Goal: Transaction & Acquisition: Purchase product/service

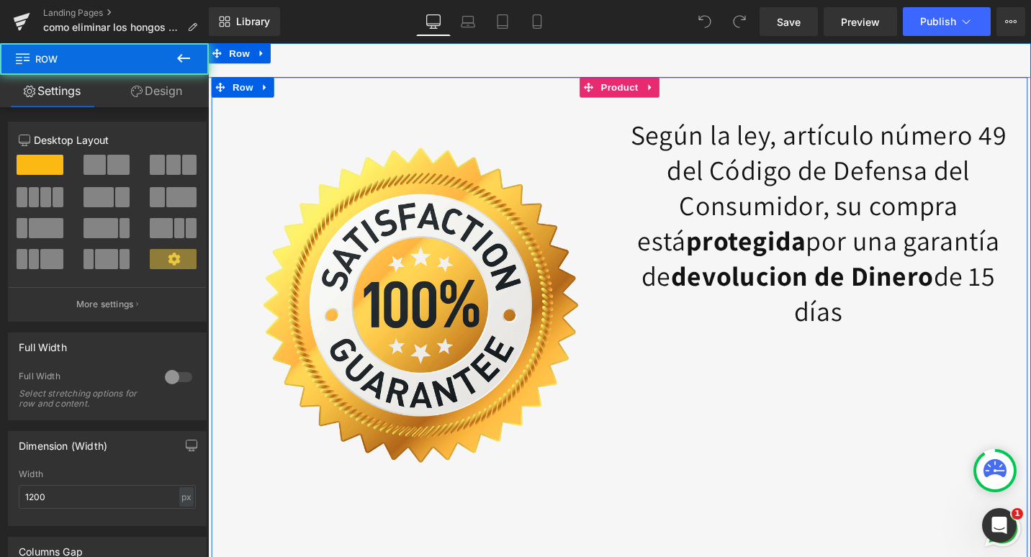
click at [208, 43] on div "40px" at bounding box center [208, 43] width 0 height 0
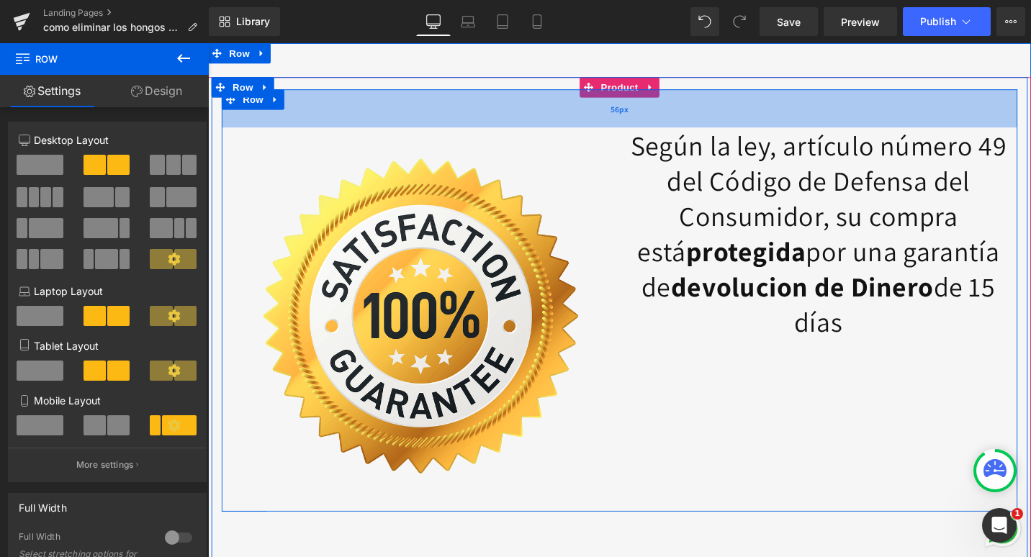
drag, startPoint x: 662, startPoint y: 92, endPoint x: 663, endPoint y: 104, distance: 11.5
click at [663, 104] on div "56px" at bounding box center [644, 112] width 843 height 40
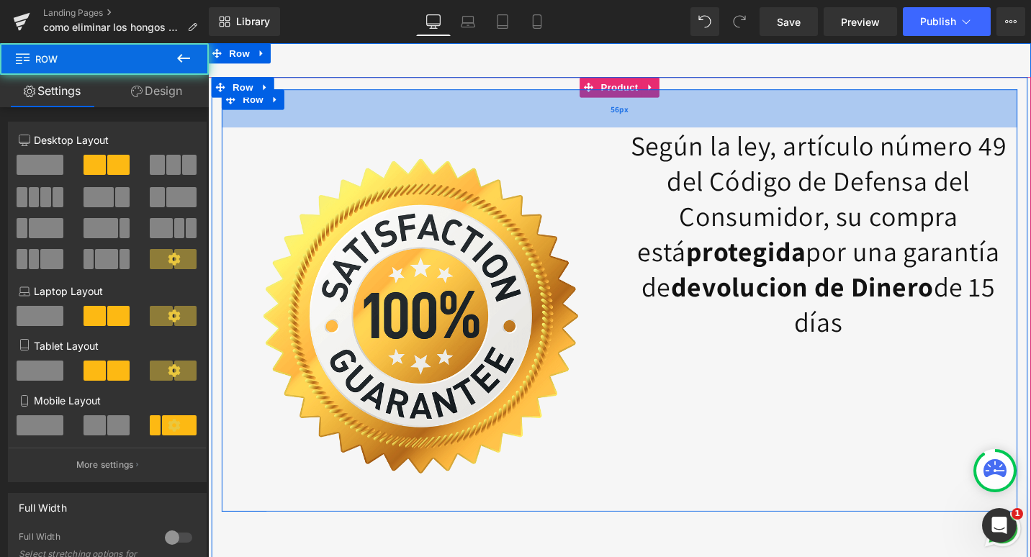
click at [627, 92] on div "56px" at bounding box center [644, 112] width 843 height 40
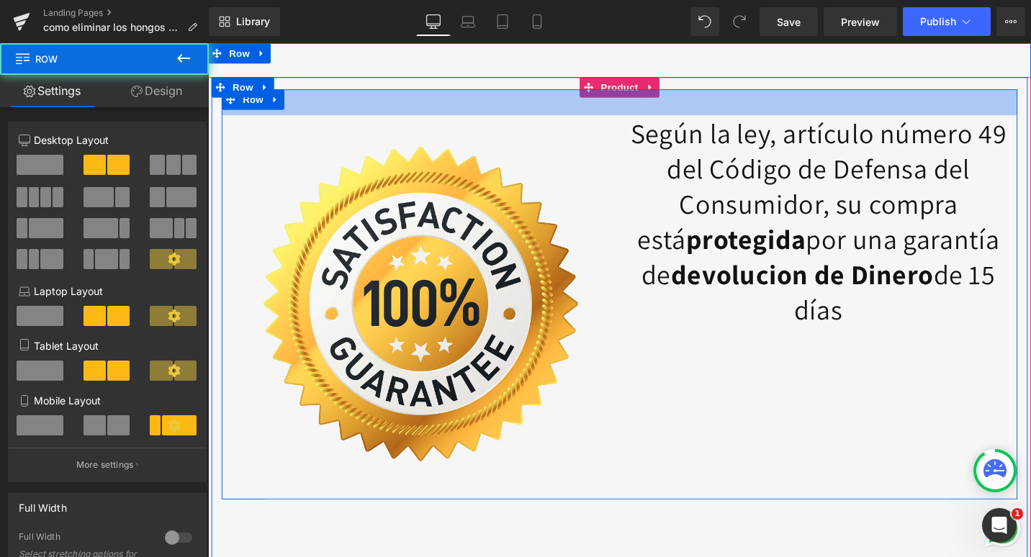
drag, startPoint x: 486, startPoint y: 96, endPoint x: 489, endPoint y: 83, distance: 13.3
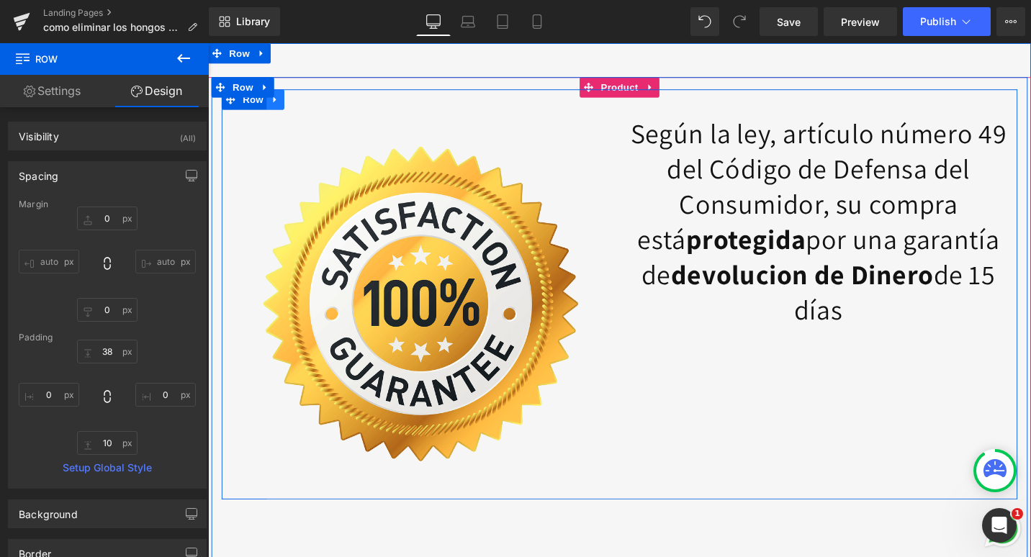
click at [274, 107] on icon at bounding box center [279, 103] width 10 height 11
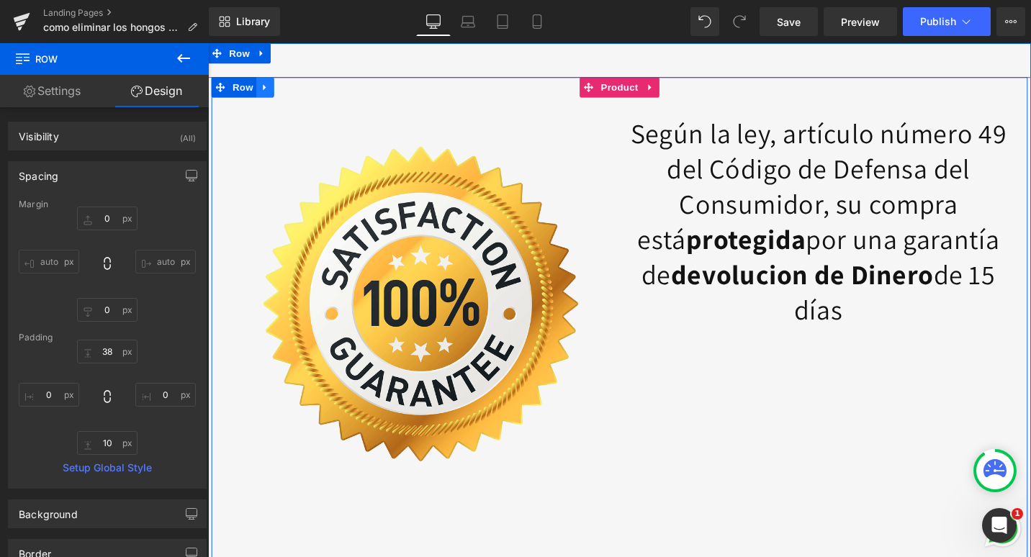
click at [266, 88] on icon at bounding box center [267, 90] width 3 height 6
click at [239, 88] on span "Row" at bounding box center [244, 90] width 29 height 22
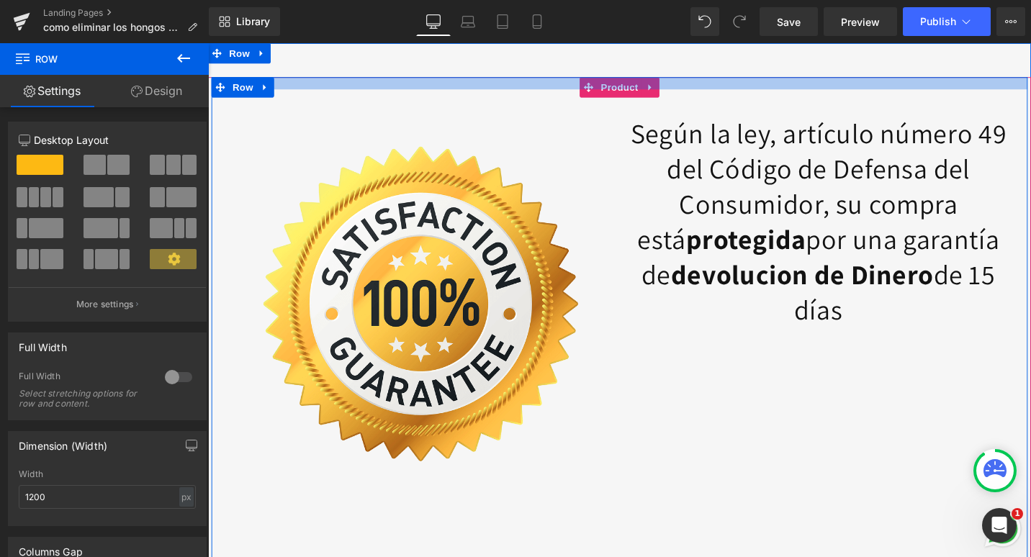
click at [617, 86] on div at bounding box center [644, 85] width 864 height 13
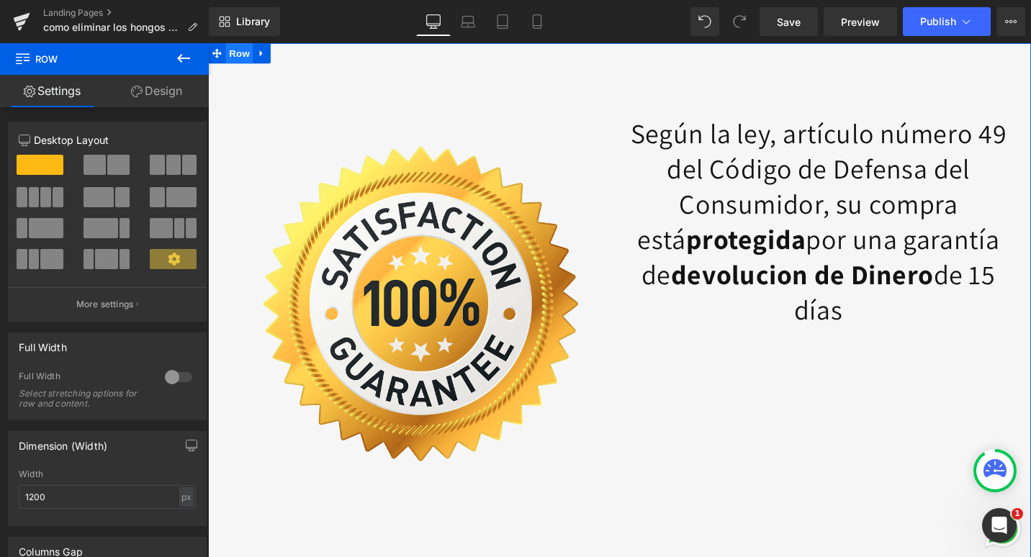
click at [232, 55] on span "Row" at bounding box center [241, 54] width 29 height 22
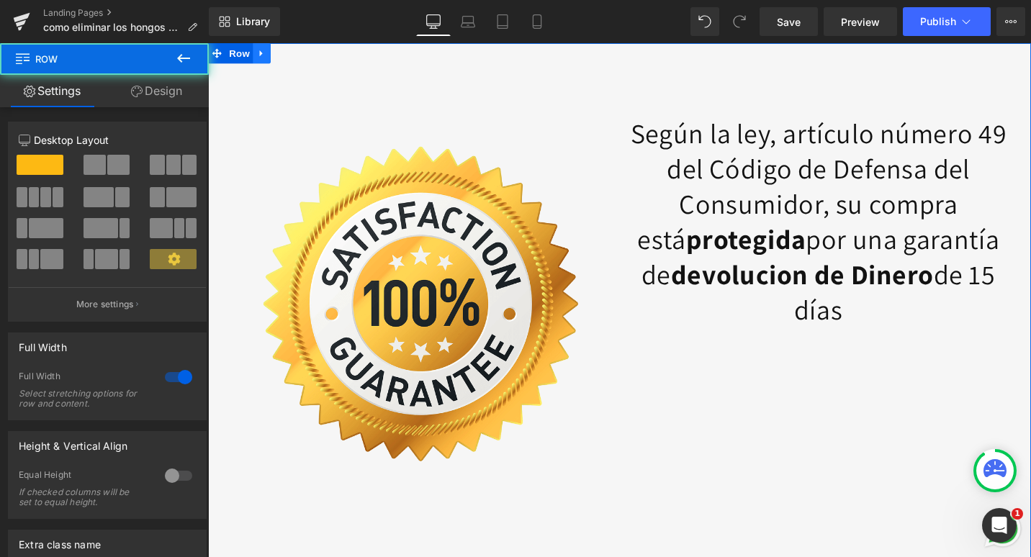
click at [263, 54] on icon at bounding box center [264, 54] width 3 height 6
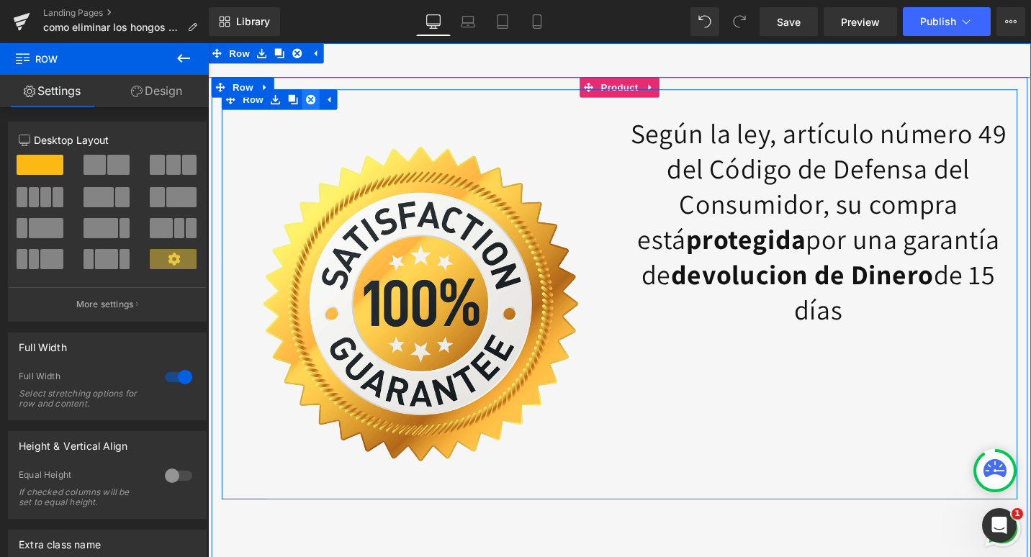
click at [316, 109] on link at bounding box center [317, 103] width 19 height 22
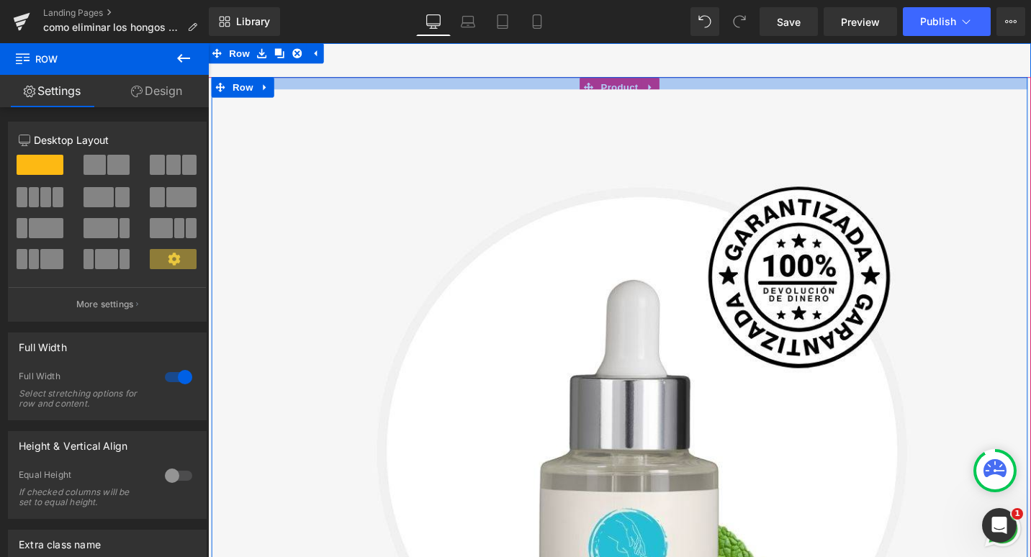
click at [661, 87] on div at bounding box center [644, 85] width 864 height 13
click at [1031, 84] on div at bounding box center [644, 85] width 864 height 13
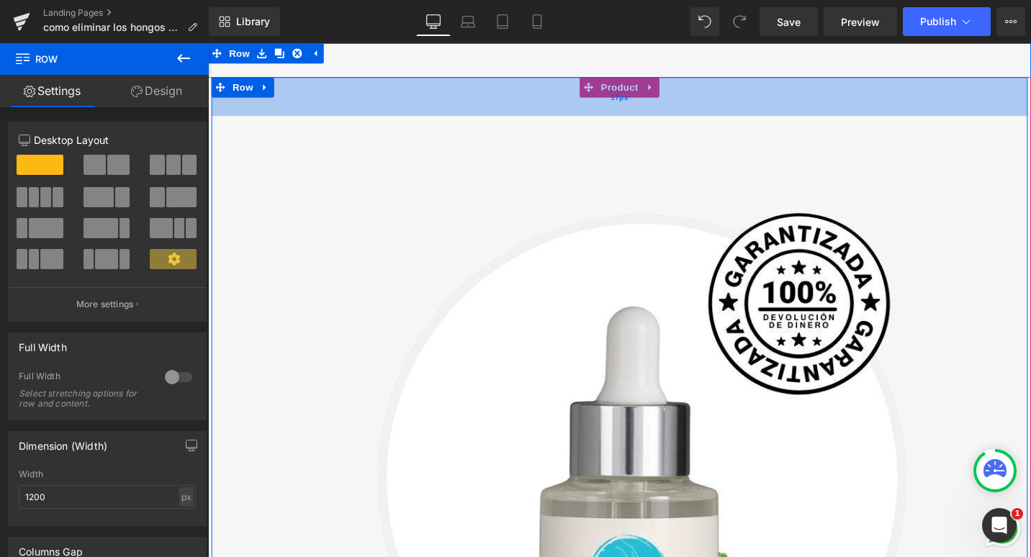
drag, startPoint x: 1061, startPoint y: 84, endPoint x: 1056, endPoint y: 112, distance: 28.5
click at [1031, 112] on div "57px" at bounding box center [644, 99] width 864 height 41
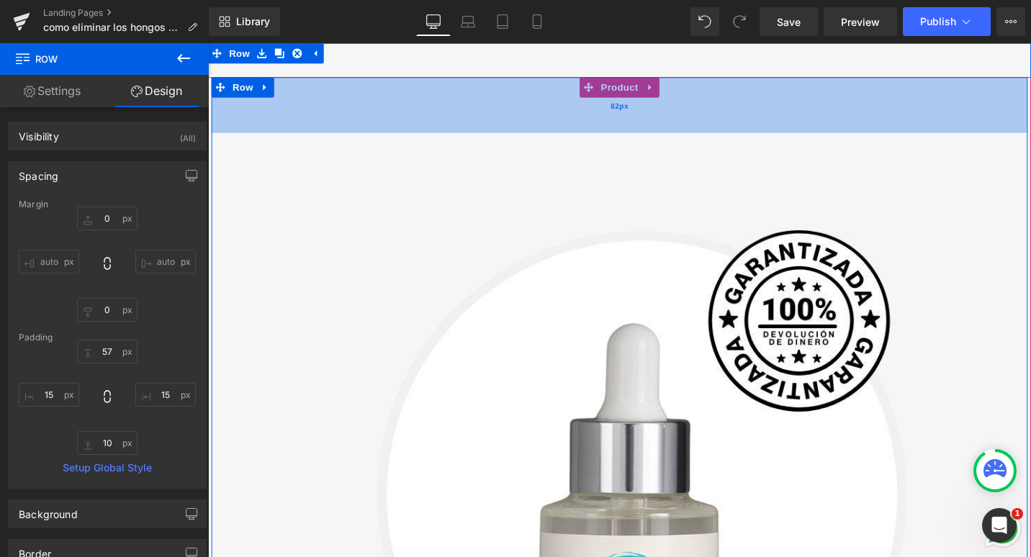
drag, startPoint x: 390, startPoint y: 78, endPoint x: 390, endPoint y: 97, distance: 18.0
click at [390, 97] on div "82px" at bounding box center [644, 108] width 864 height 59
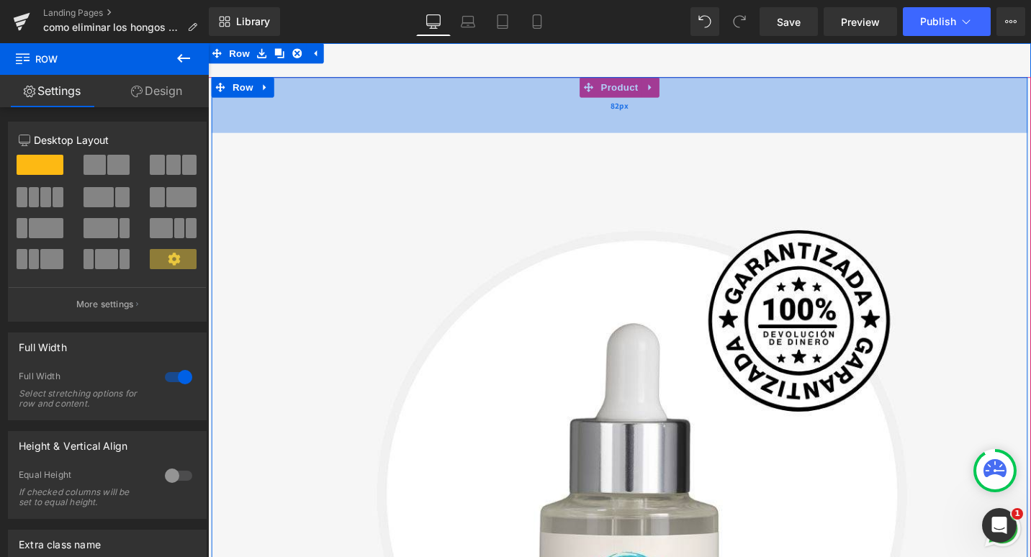
click at [612, 91] on div "82px" at bounding box center [644, 108] width 864 height 59
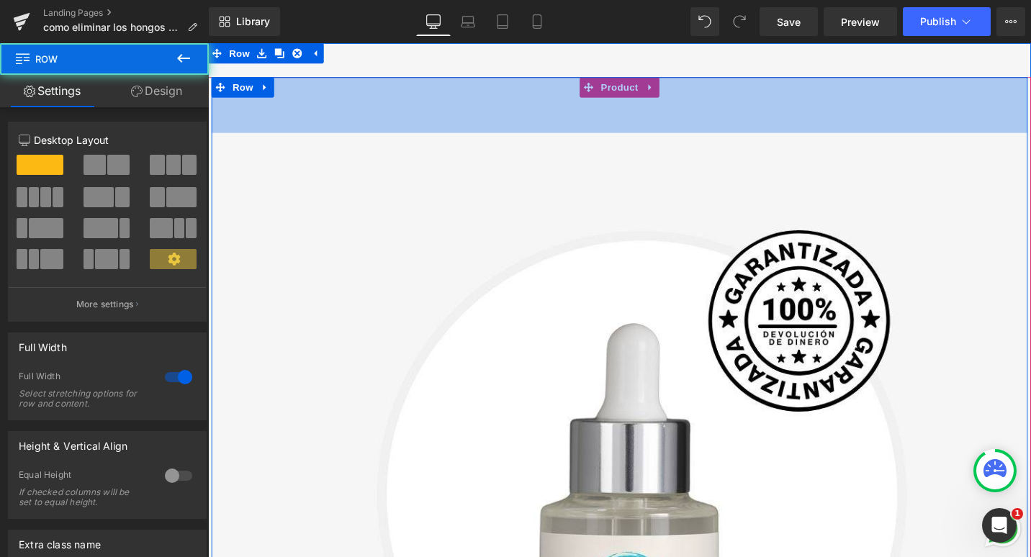
click at [629, 79] on div "82px" at bounding box center [644, 108] width 864 height 59
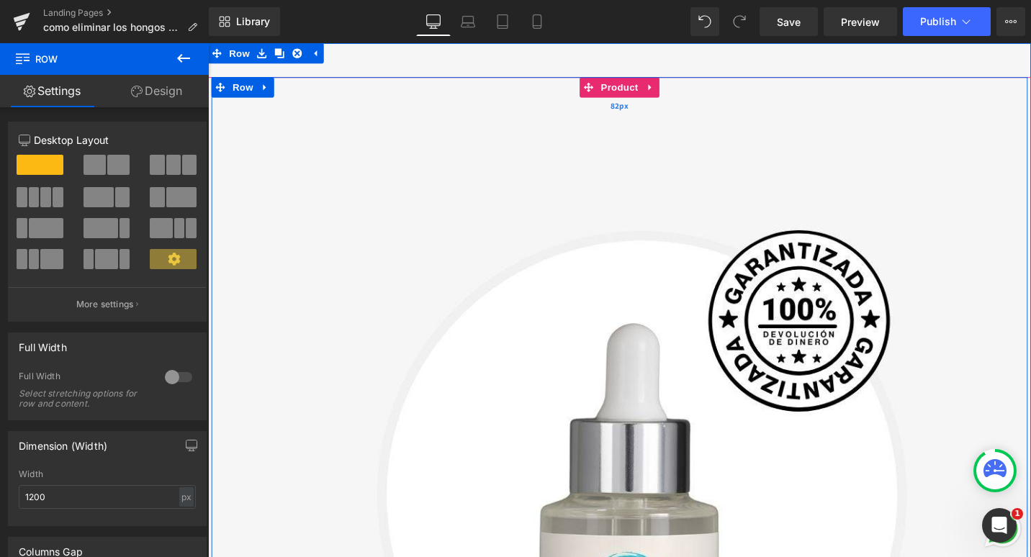
click at [639, 89] on div "82px" at bounding box center [644, 108] width 864 height 59
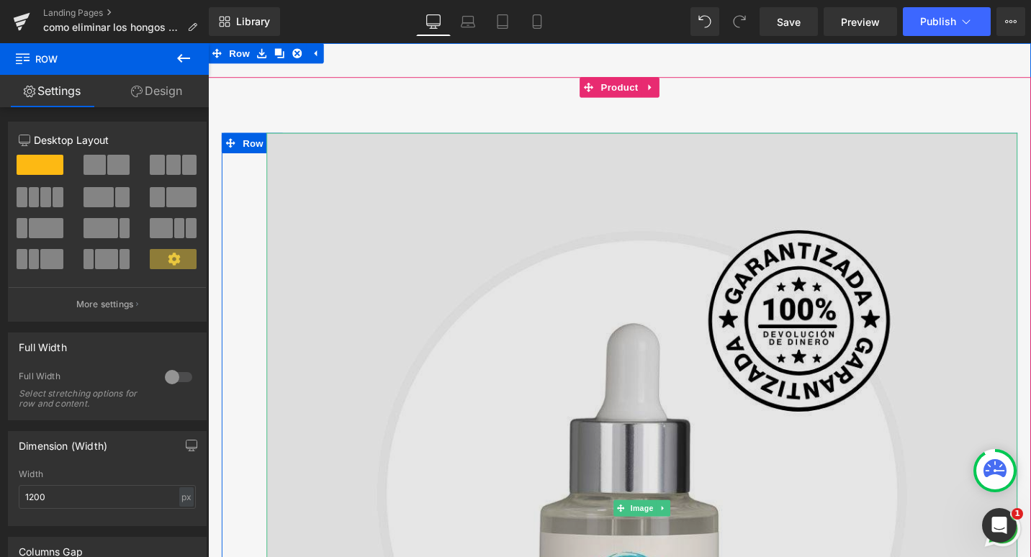
click at [639, 279] on img at bounding box center [667, 535] width 795 height 795
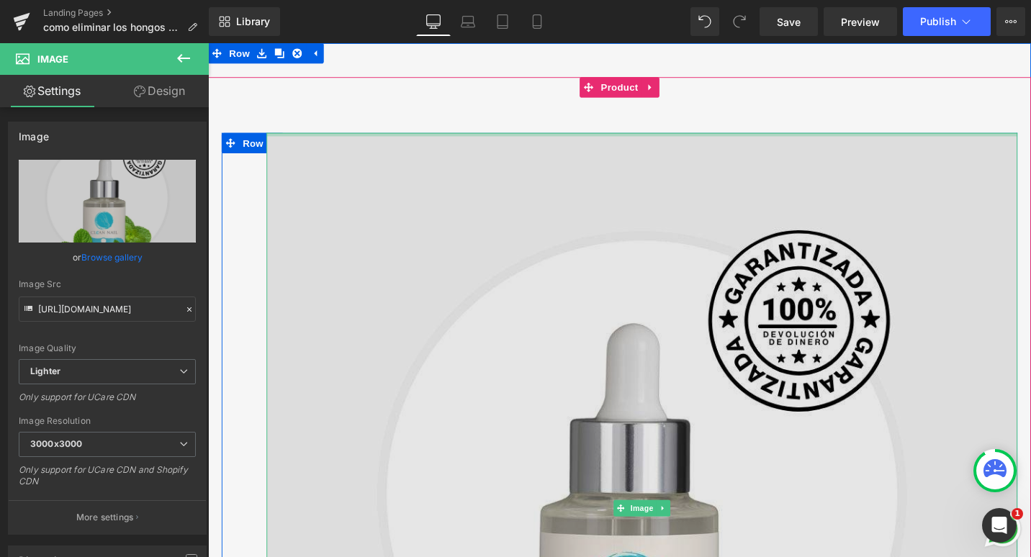
drag, startPoint x: 580, startPoint y: 139, endPoint x: 614, endPoint y: 185, distance: 56.8
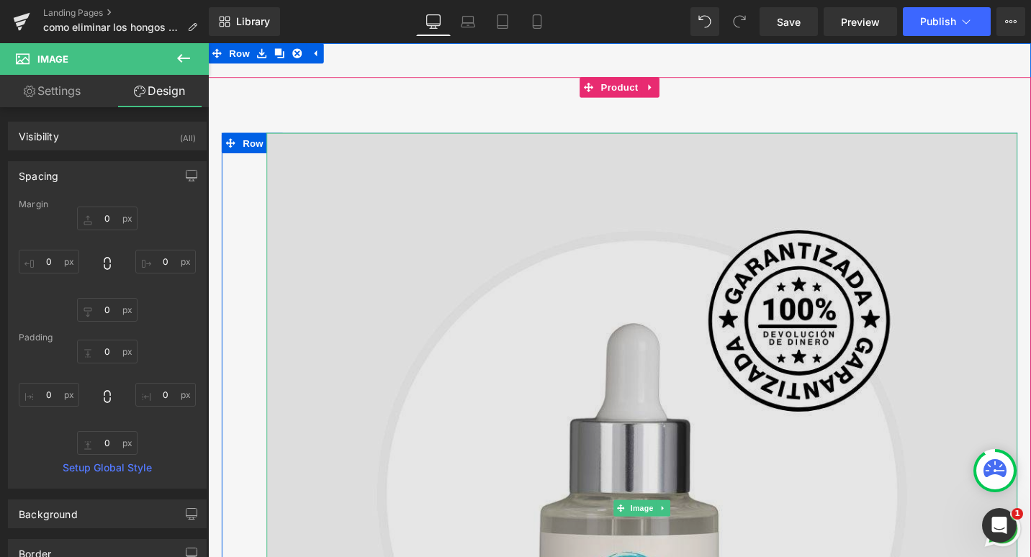
click at [627, 230] on img at bounding box center [667, 535] width 795 height 795
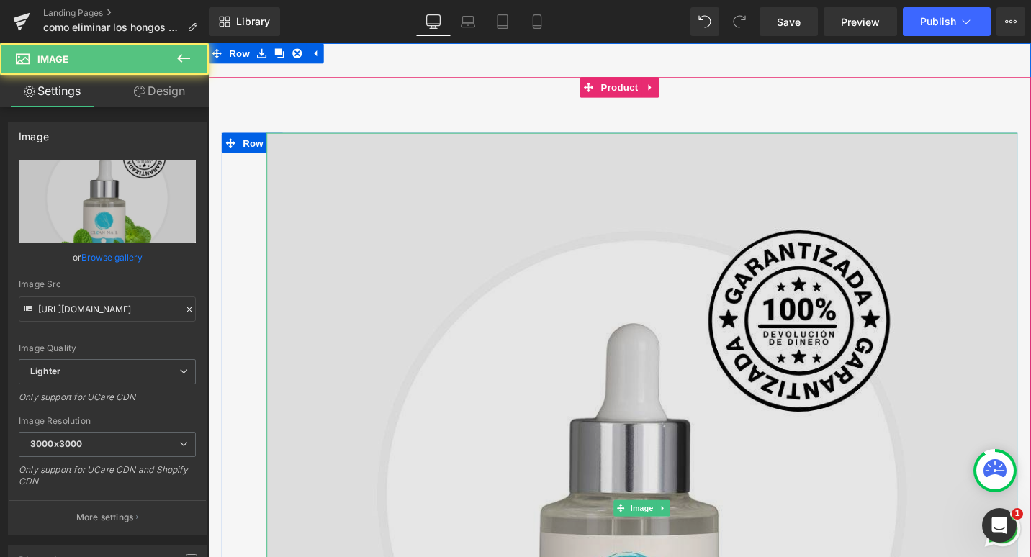
click at [638, 233] on img at bounding box center [667, 535] width 795 height 795
click at [573, 387] on img at bounding box center [667, 535] width 795 height 795
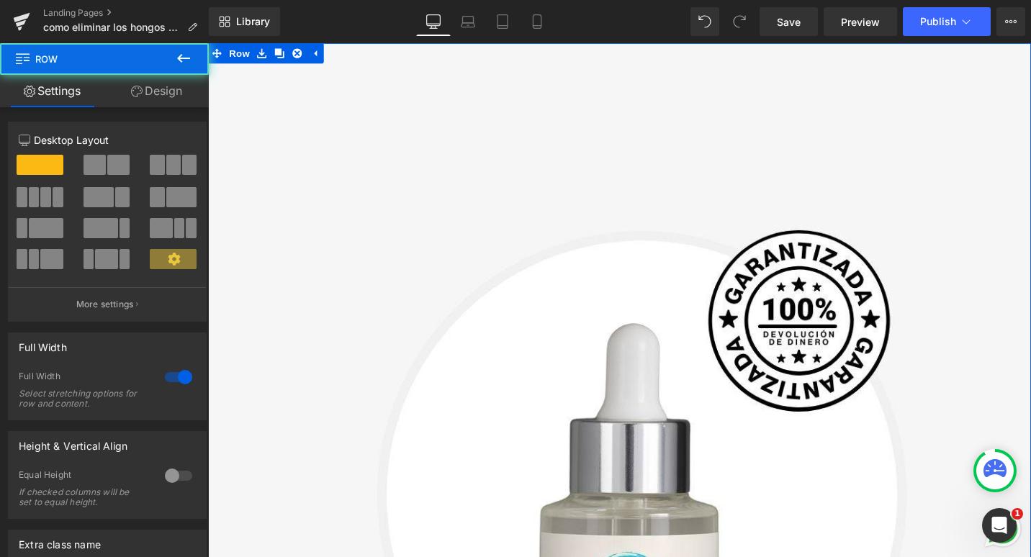
click at [208, 43] on div "82px" at bounding box center [208, 43] width 0 height 0
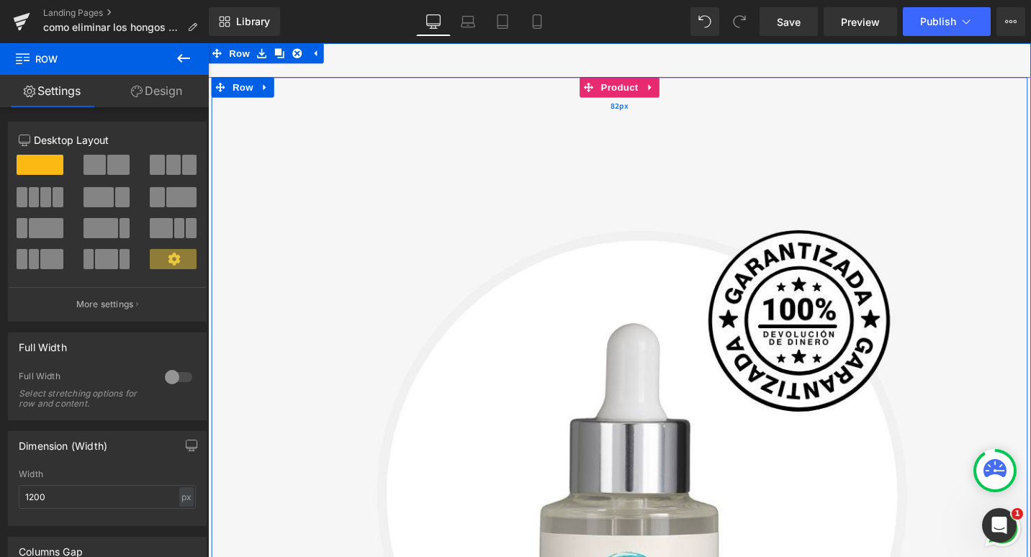
click at [589, 87] on div "82px" at bounding box center [644, 108] width 864 height 59
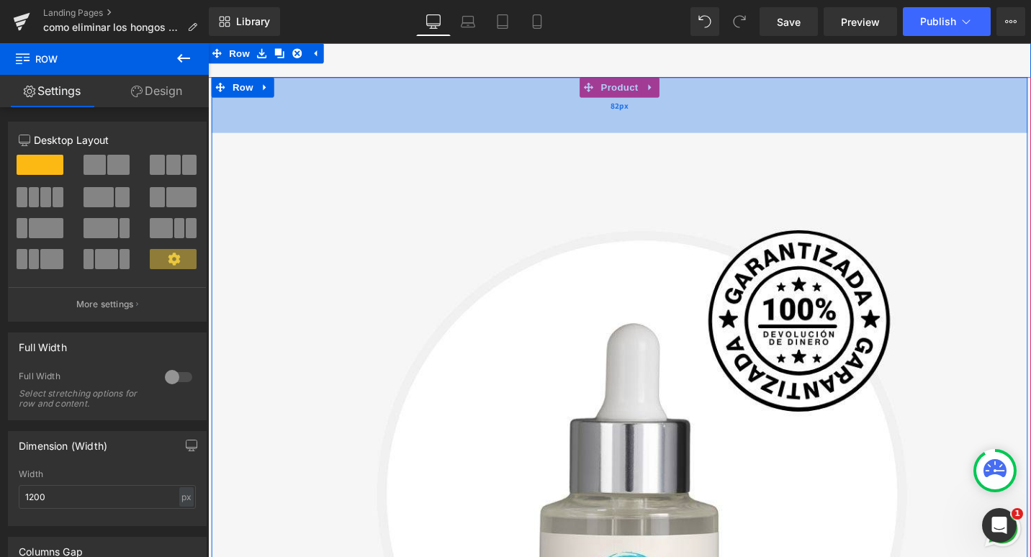
click at [354, 99] on div "82px" at bounding box center [644, 108] width 864 height 59
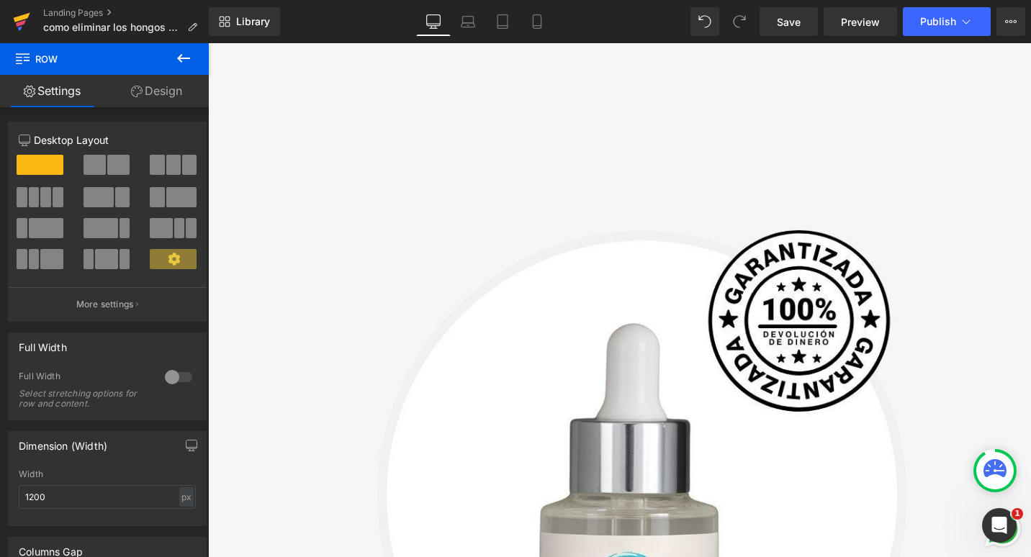
click at [14, 15] on icon at bounding box center [21, 22] width 17 height 36
